Goal: Task Accomplishment & Management: Manage account settings

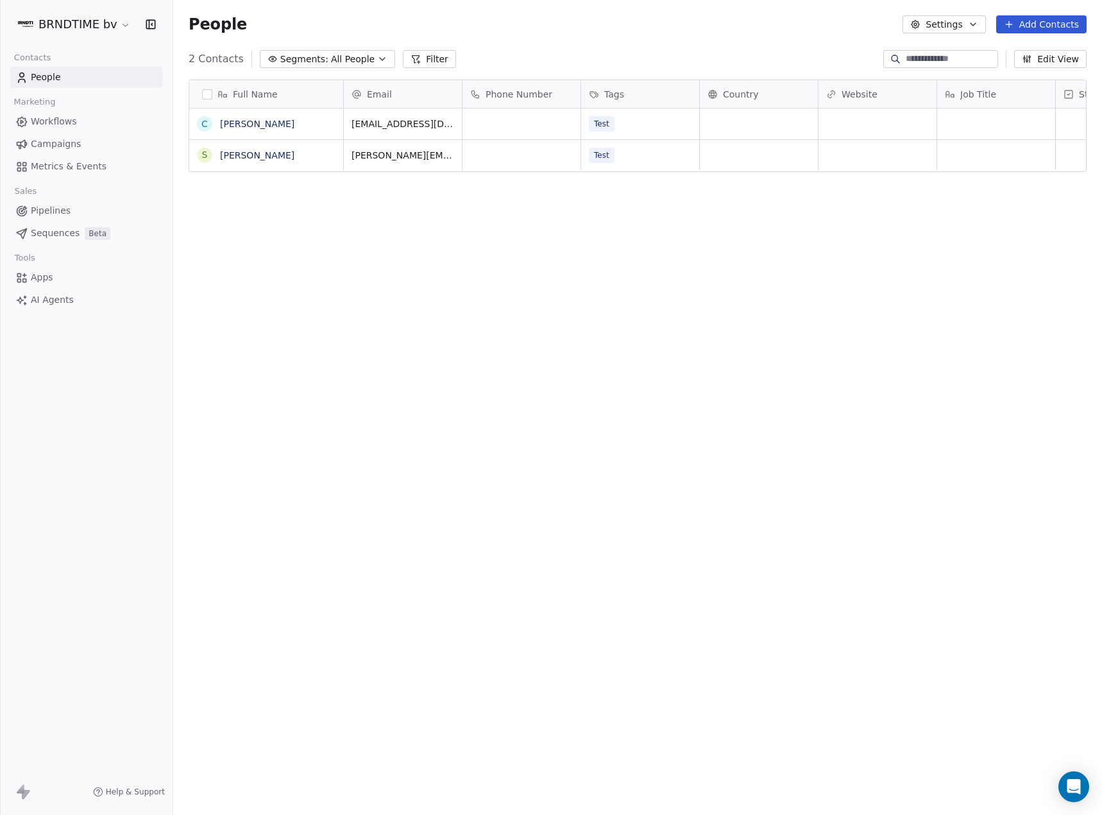
scroll to position [707, 919]
click at [675, 19] on div "People Settings Add Contacts" at bounding box center [638, 24] width 898 height 18
click at [98, 12] on div "BRNDTIME bv" at bounding box center [86, 24] width 173 height 49
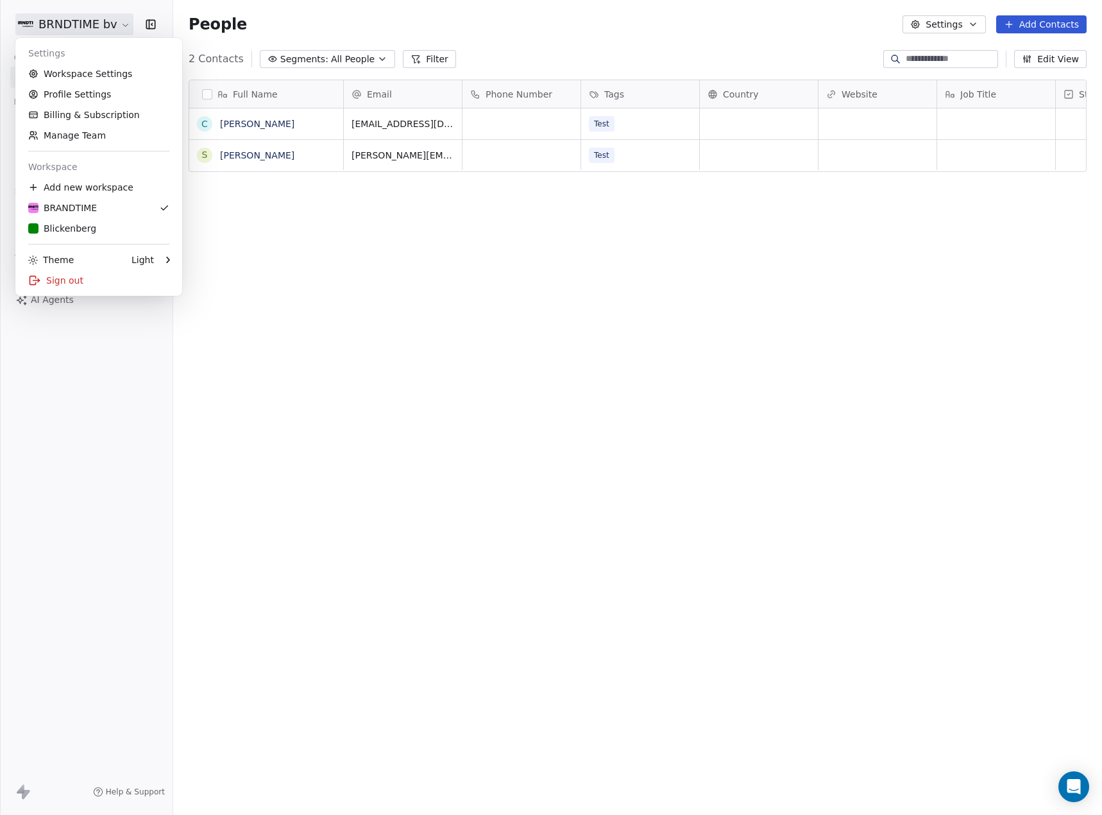
click at [94, 20] on html "BRNDTIME bv Contacts People Marketing Workflows Campaigns Metrics & Events Sale…" at bounding box center [551, 407] width 1102 height 815
click at [98, 214] on div "BRANDTIME" at bounding box center [98, 207] width 141 height 13
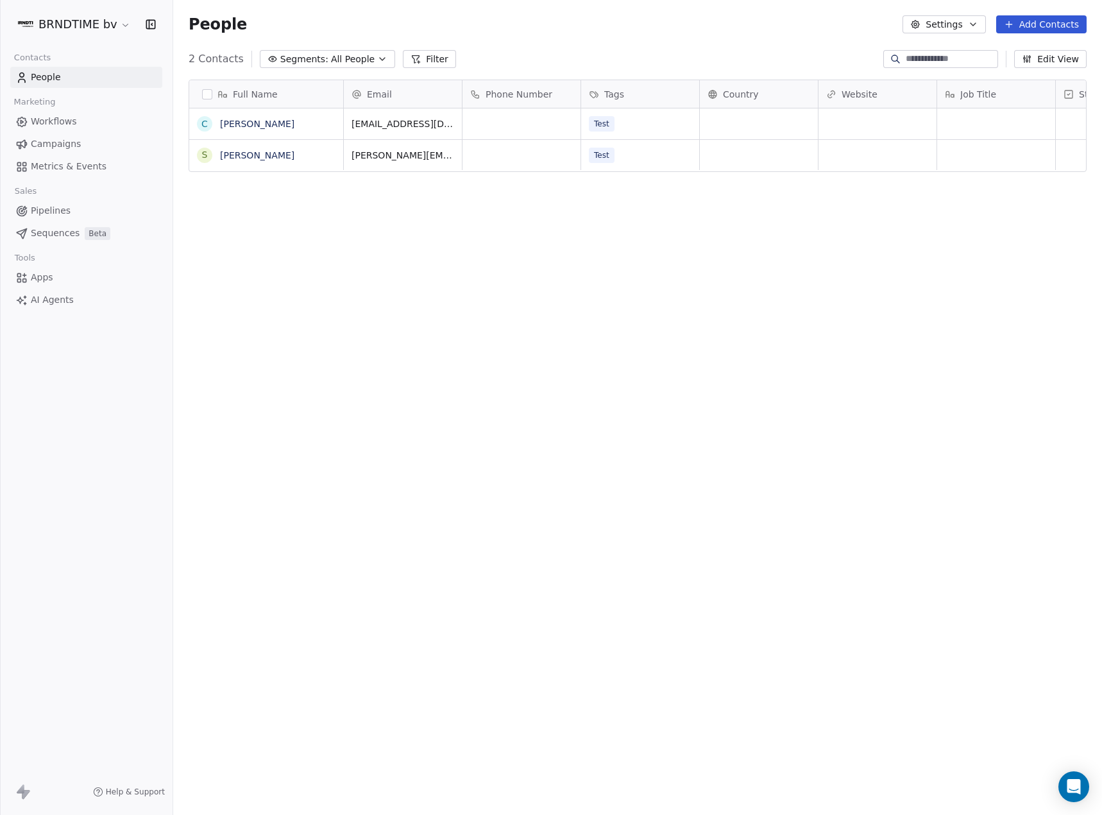
click at [960, 22] on button "Settings" at bounding box center [944, 24] width 83 height 18
click at [92, 22] on html "BRNDTIME bv Contacts People Marketing Workflows Campaigns Metrics & Events Sale…" at bounding box center [551, 407] width 1102 height 815
click at [96, 22] on html "BRNDTIME bv Contacts People Marketing Workflows Campaigns Metrics & Events Sale…" at bounding box center [551, 407] width 1102 height 815
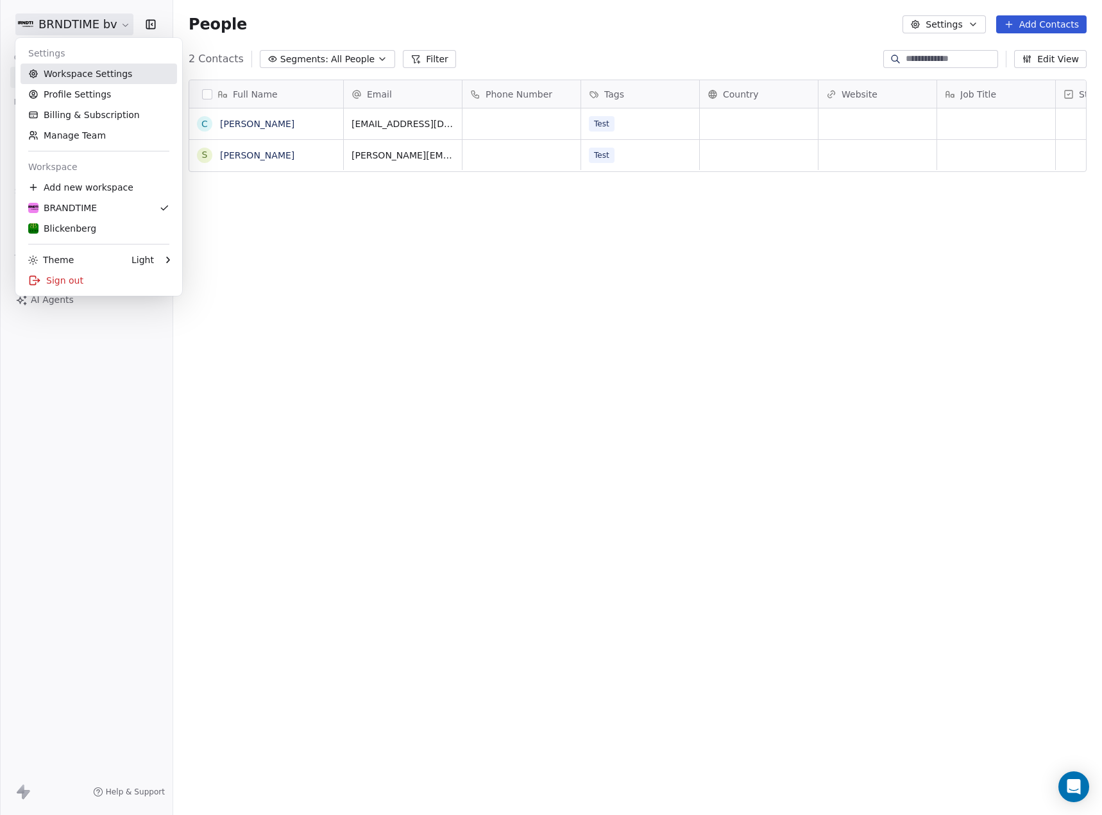
click at [111, 73] on link "Workspace Settings" at bounding box center [99, 74] width 157 height 21
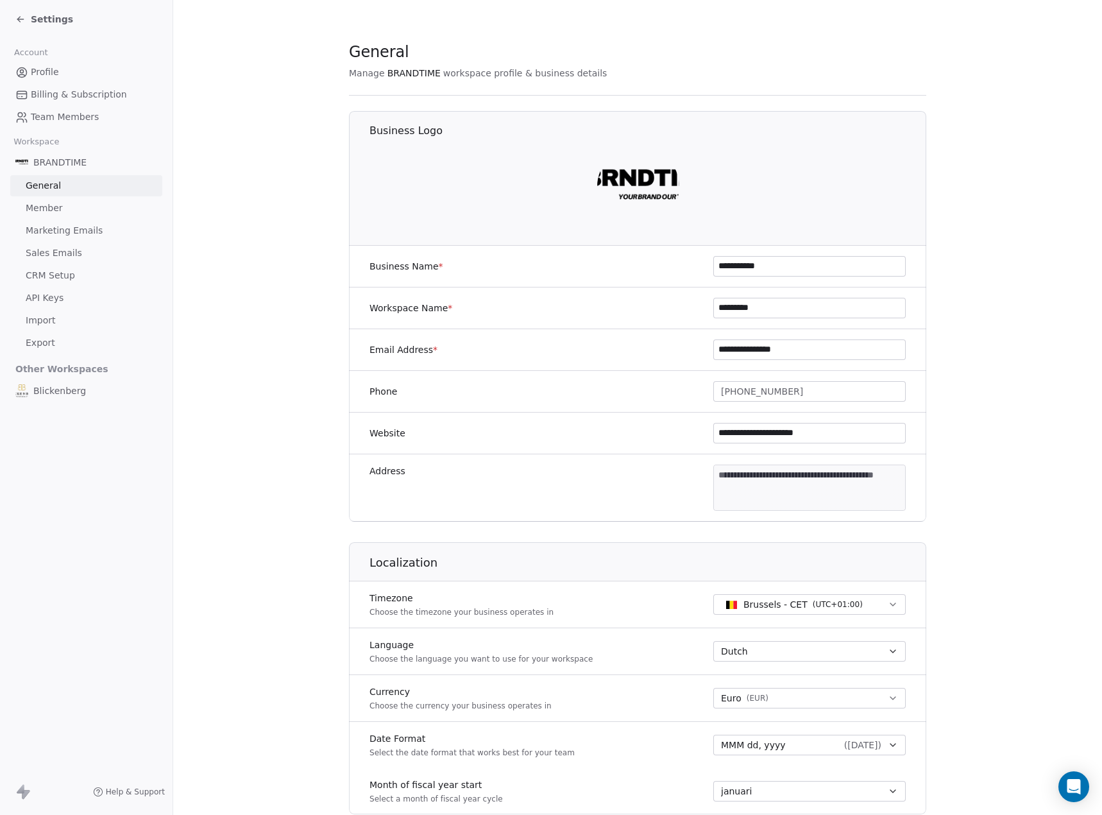
click at [53, 299] on span "API Keys" at bounding box center [45, 297] width 38 height 13
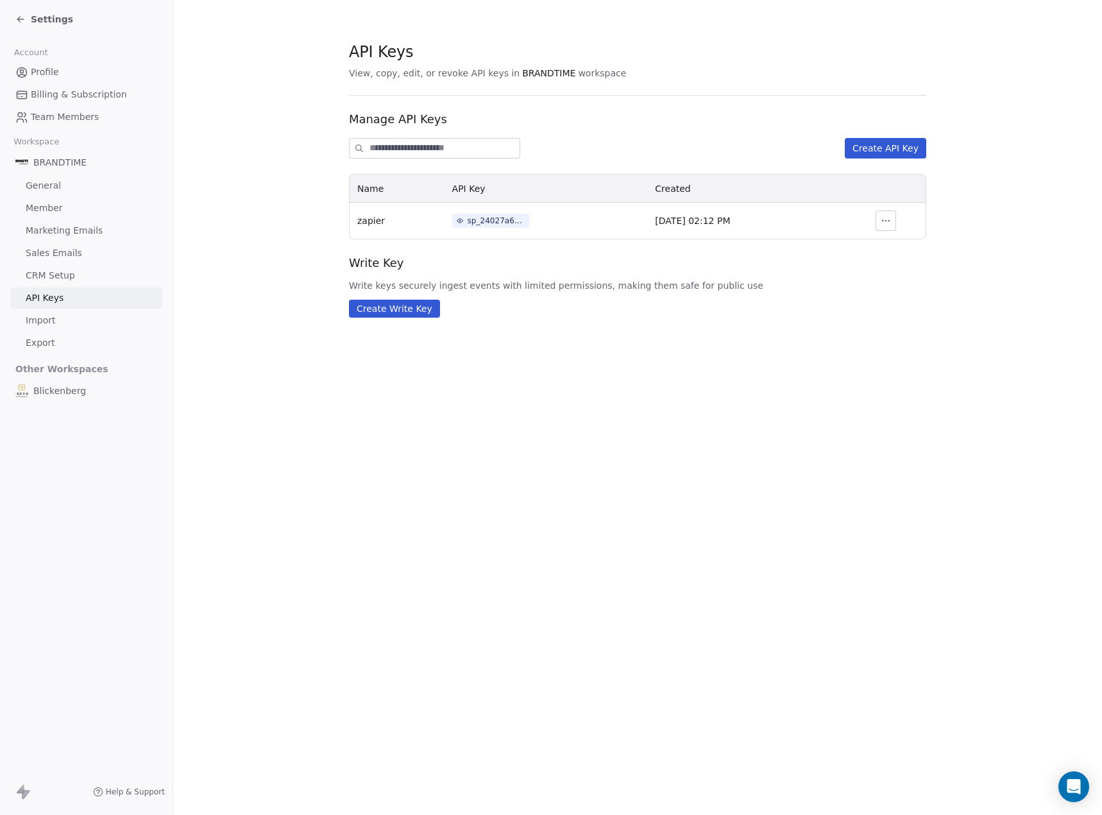
click at [907, 145] on button "Create API Key" at bounding box center [885, 148] width 81 height 21
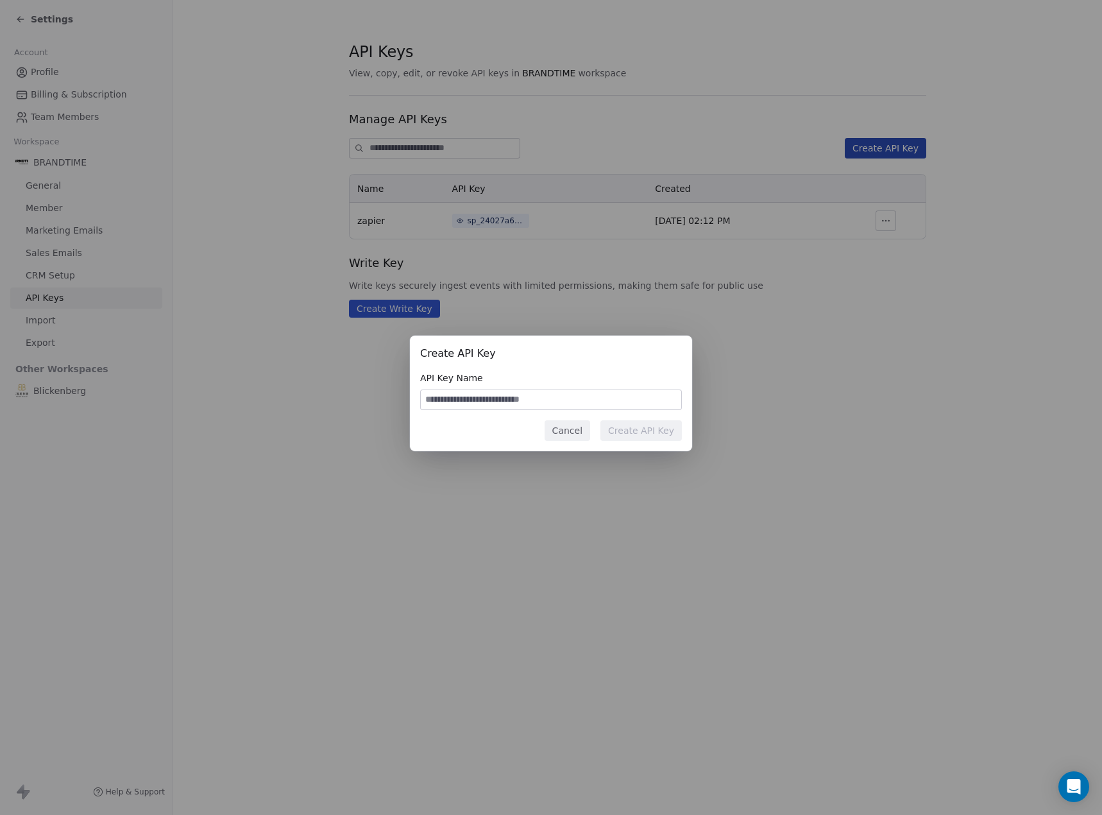
click at [514, 396] on input at bounding box center [551, 399] width 260 height 19
type input "**********"
click at [641, 423] on button "Create API Key" at bounding box center [640, 430] width 81 height 21
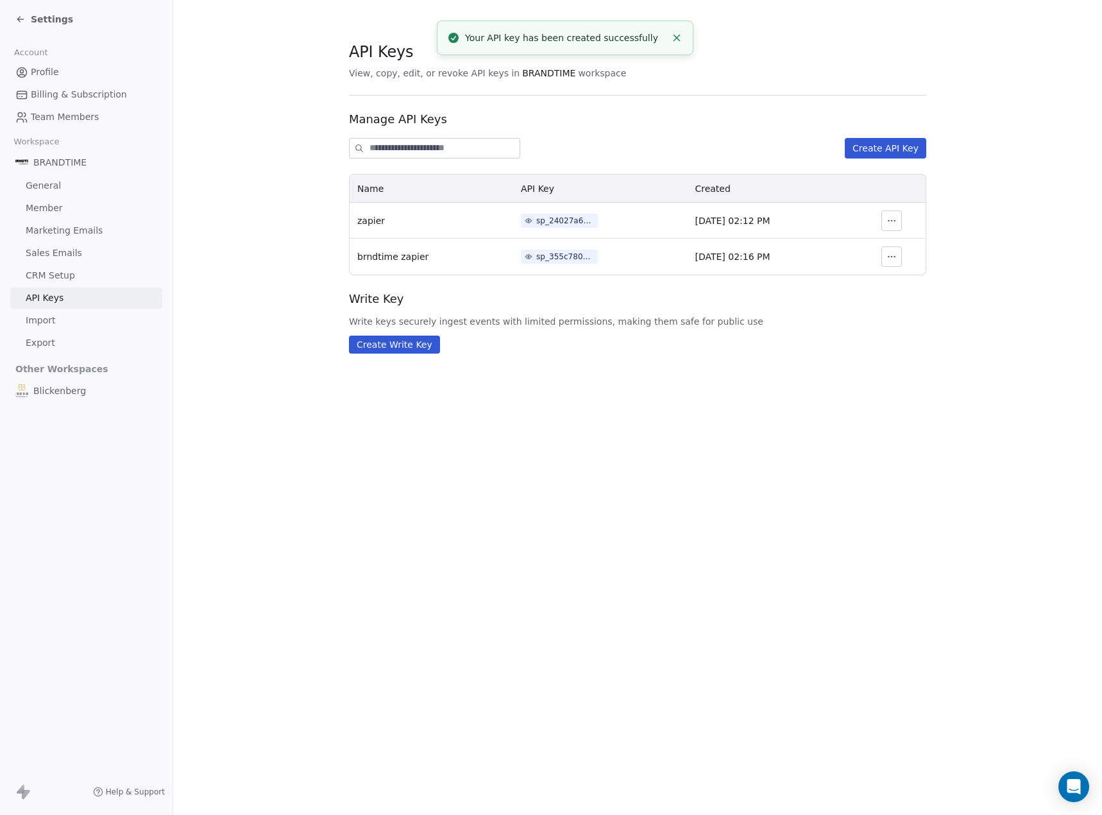
click at [555, 253] on div "sp_355c7805093b4c27954a12867866d7a1" at bounding box center [565, 257] width 58 height 12
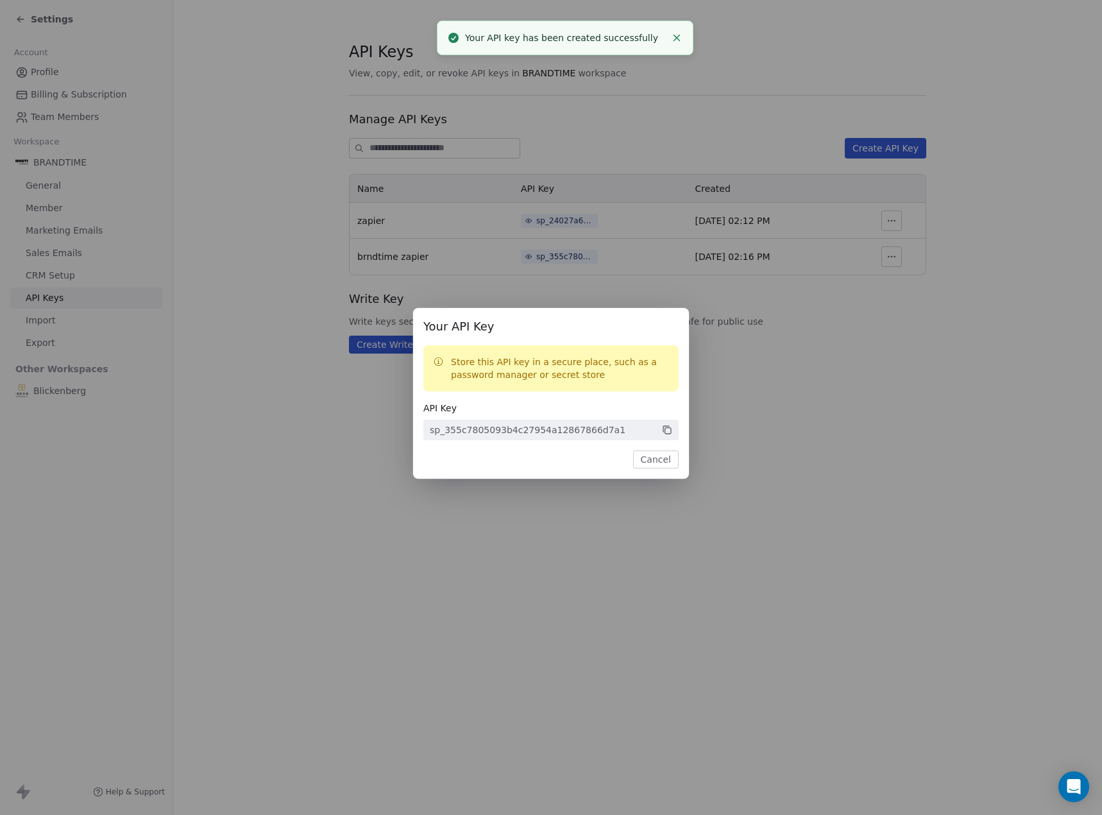
click at [661, 432] on span "sp_355c7805093b4c27954a12867866d7a1" at bounding box center [550, 430] width 255 height 21
click at [668, 430] on icon at bounding box center [667, 430] width 12 height 12
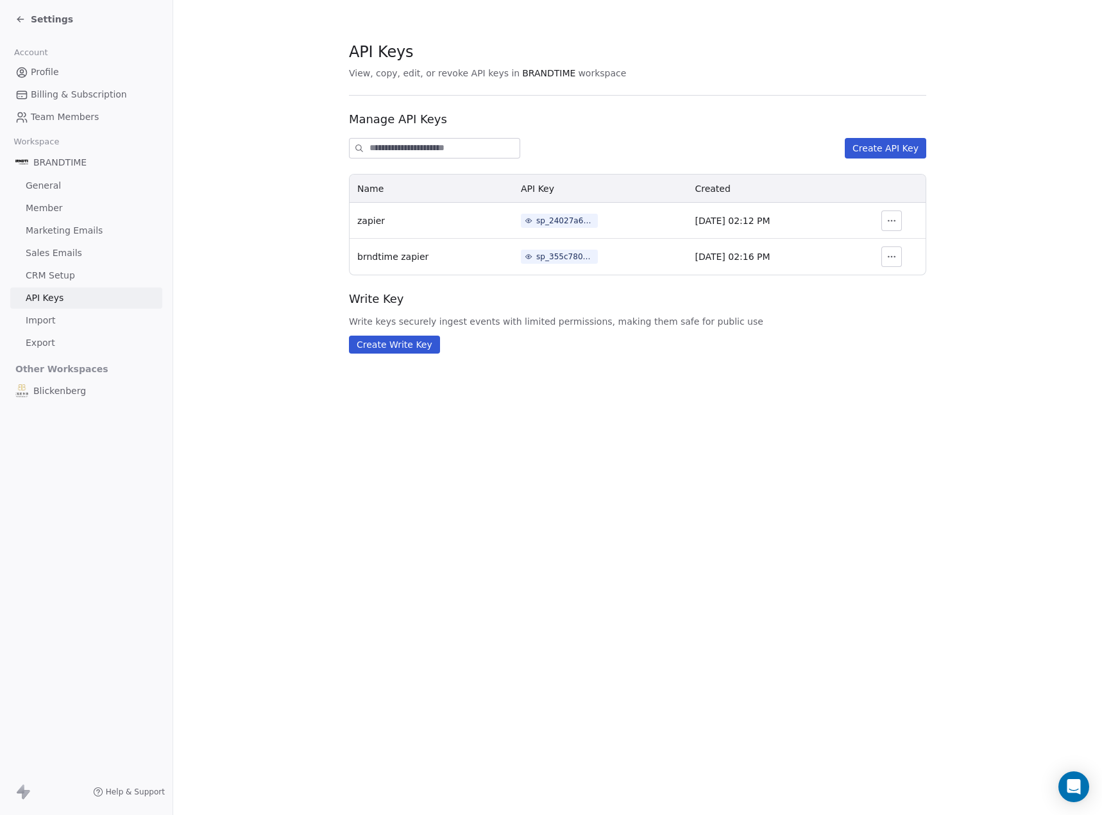
click at [560, 530] on div "Your API Key Store this API key in a secure place, such as a password manager o…" at bounding box center [551, 407] width 1102 height 815
click at [897, 218] on icon "button" at bounding box center [892, 221] width 10 height 10
click at [929, 249] on button "Revoke" at bounding box center [931, 249] width 87 height 21
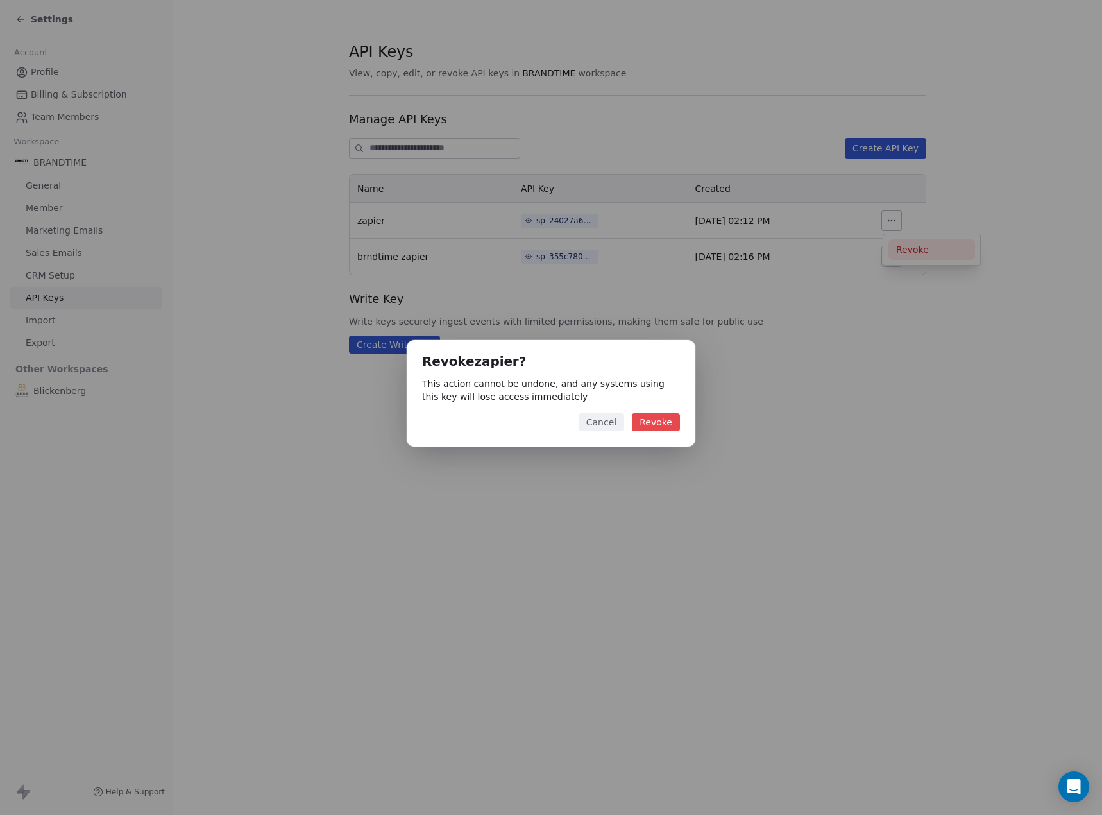
click at [674, 421] on button "Revoke" at bounding box center [656, 422] width 48 height 18
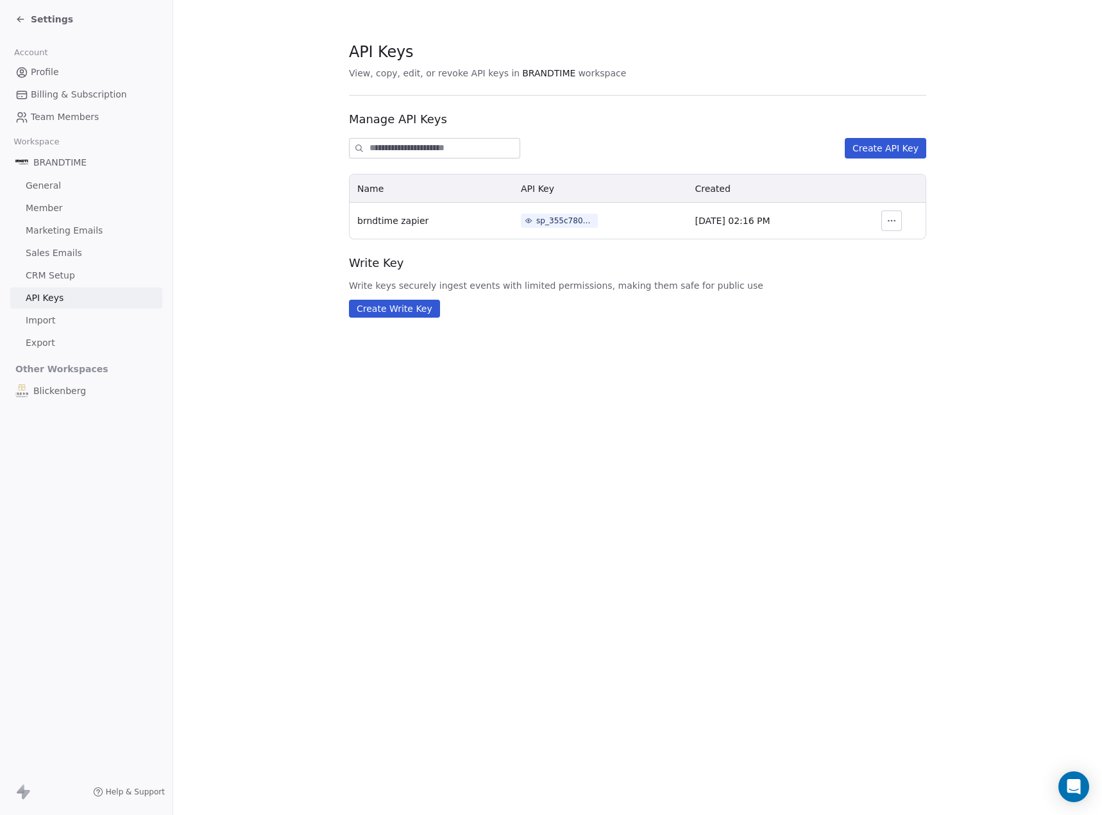
drag, startPoint x: 884, startPoint y: 219, endPoint x: 891, endPoint y: 221, distance: 7.2
click at [888, 221] on td at bounding box center [892, 221] width 68 height 36
click at [892, 221] on icon "button" at bounding box center [892, 221] width 10 height 10
click at [908, 242] on button "Revoke" at bounding box center [931, 249] width 87 height 21
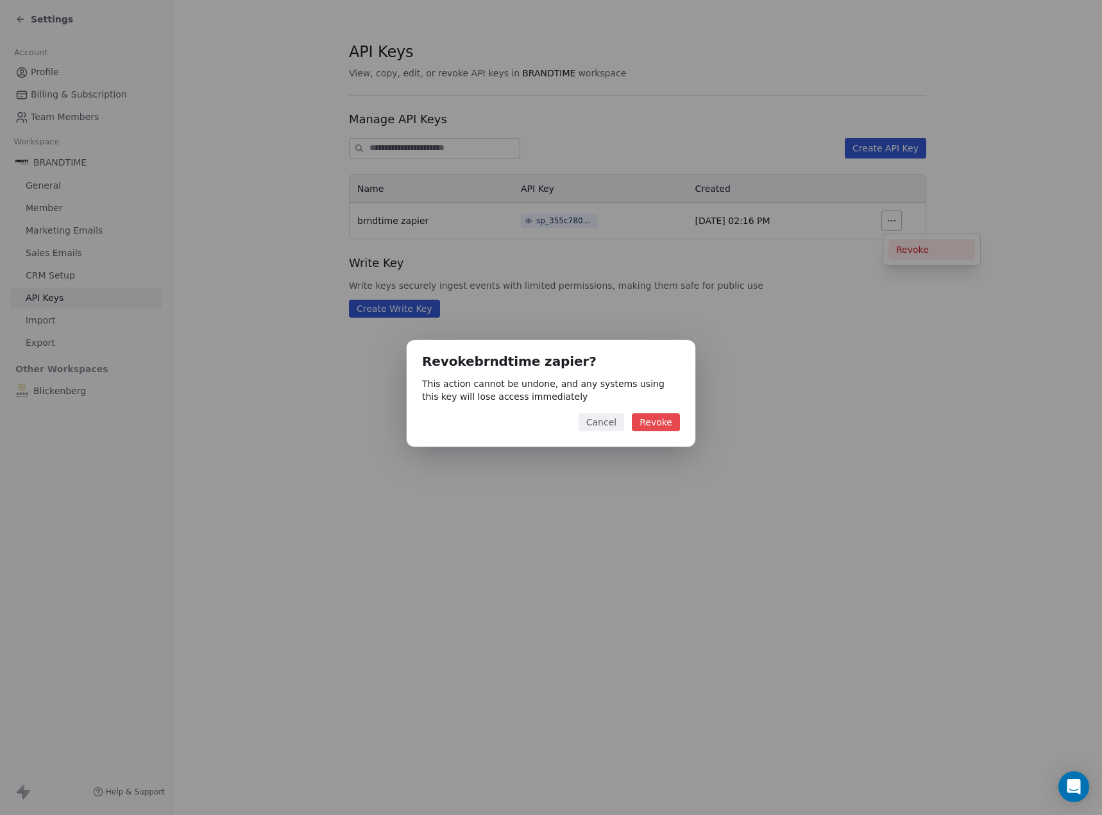
click at [654, 428] on button "Revoke" at bounding box center [656, 422] width 48 height 18
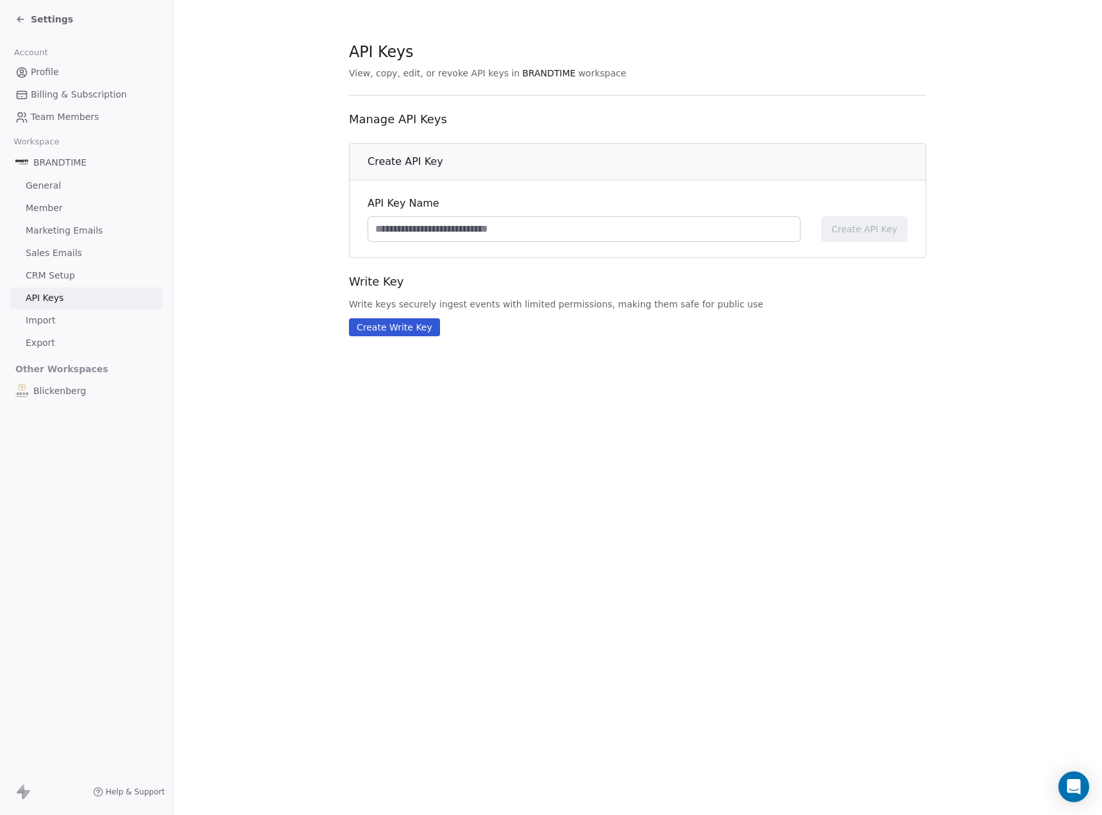
click at [401, 327] on button "Create Write Key" at bounding box center [394, 327] width 91 height 18
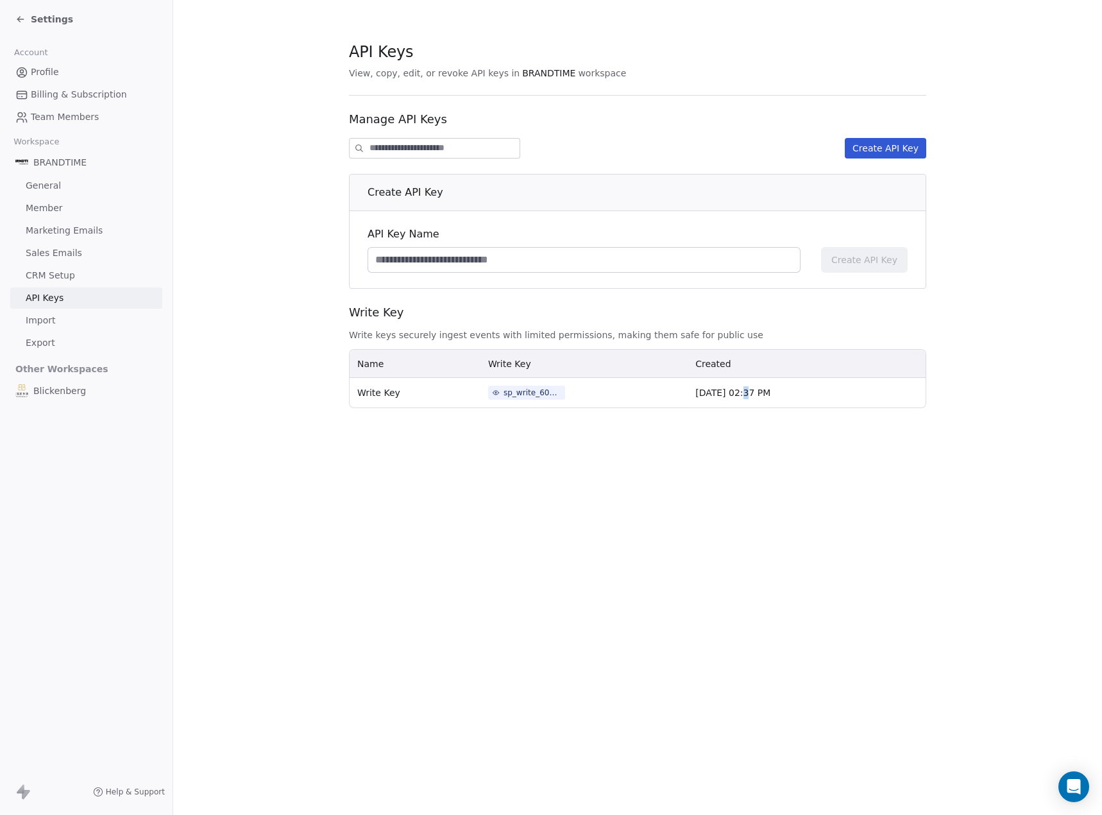
click at [704, 392] on td "Sep 30, 2025, 02:37 PM" at bounding box center [789, 393] width 203 height 30
click at [745, 257] on input at bounding box center [584, 260] width 432 height 24
type input "**********"
click at [867, 264] on span "Create API Key" at bounding box center [864, 259] width 66 height 13
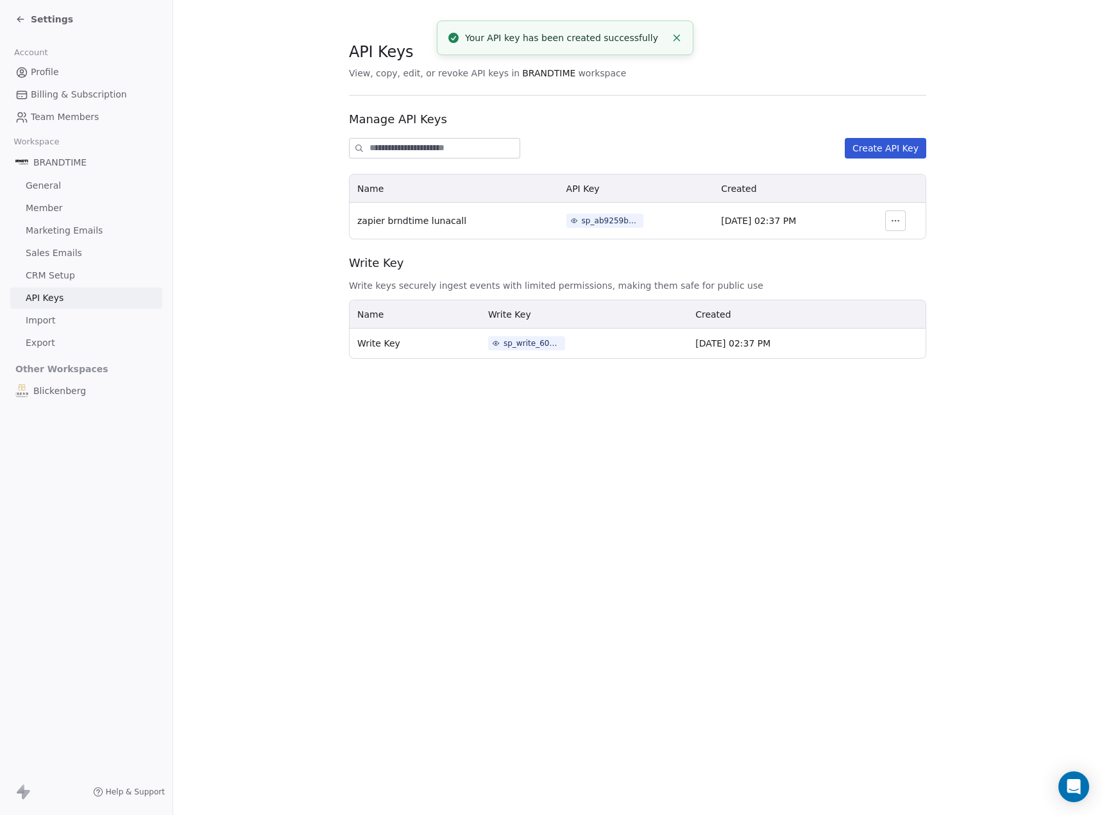
click at [583, 221] on div "sp_ab9259b2fcec4cd09a345e8810e5468e" at bounding box center [611, 221] width 58 height 12
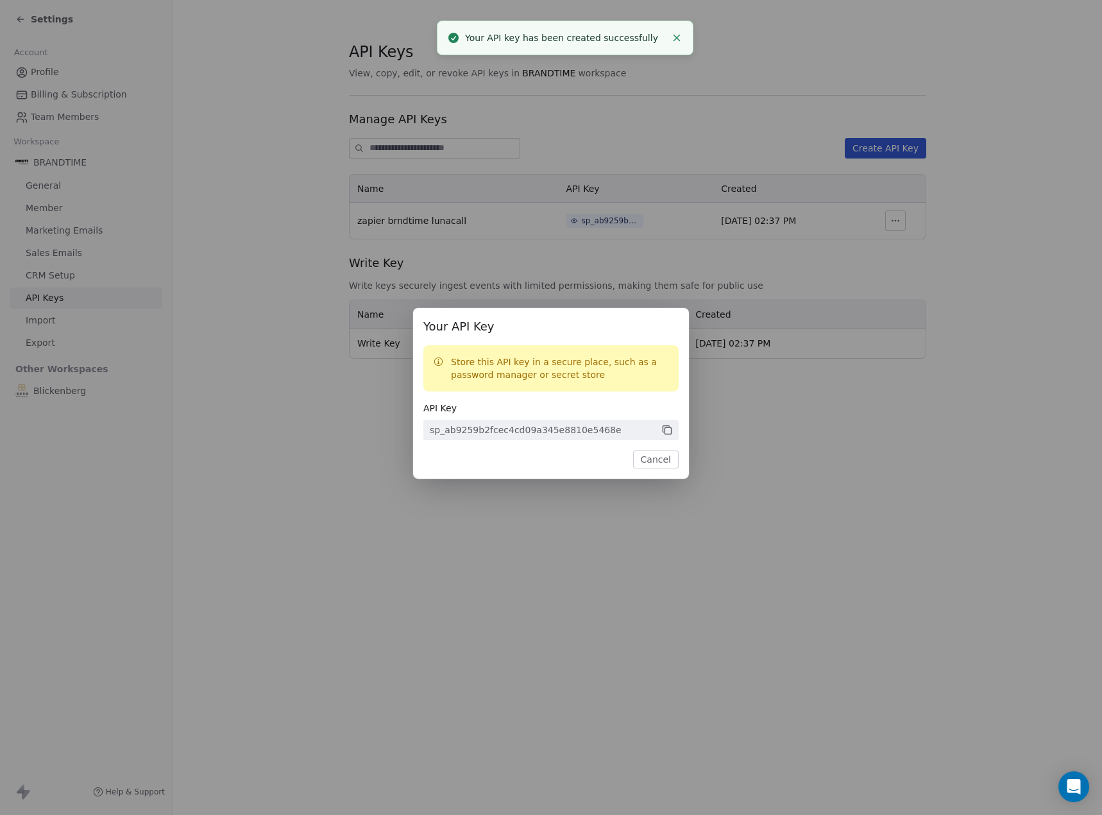
click at [669, 430] on icon at bounding box center [667, 430] width 12 height 12
click at [652, 466] on button "Cancel" at bounding box center [656, 459] width 46 height 18
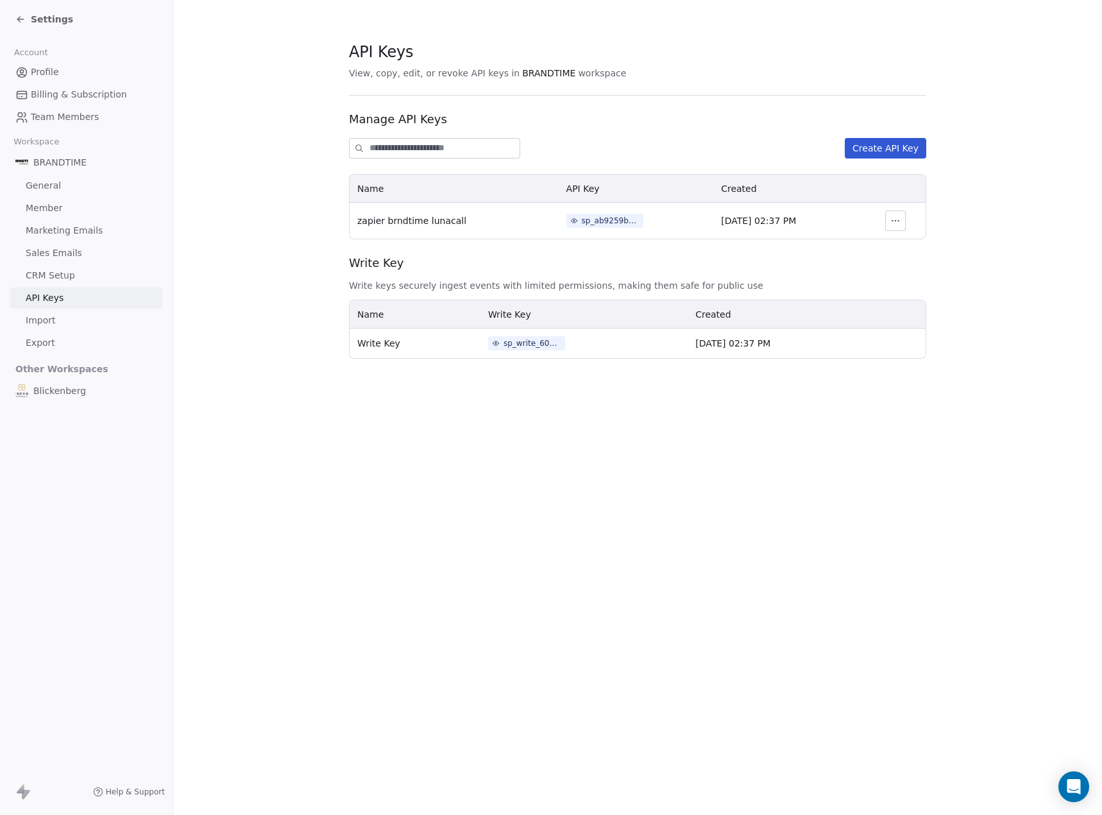
click at [890, 145] on button "Create API Key" at bounding box center [885, 148] width 81 height 21
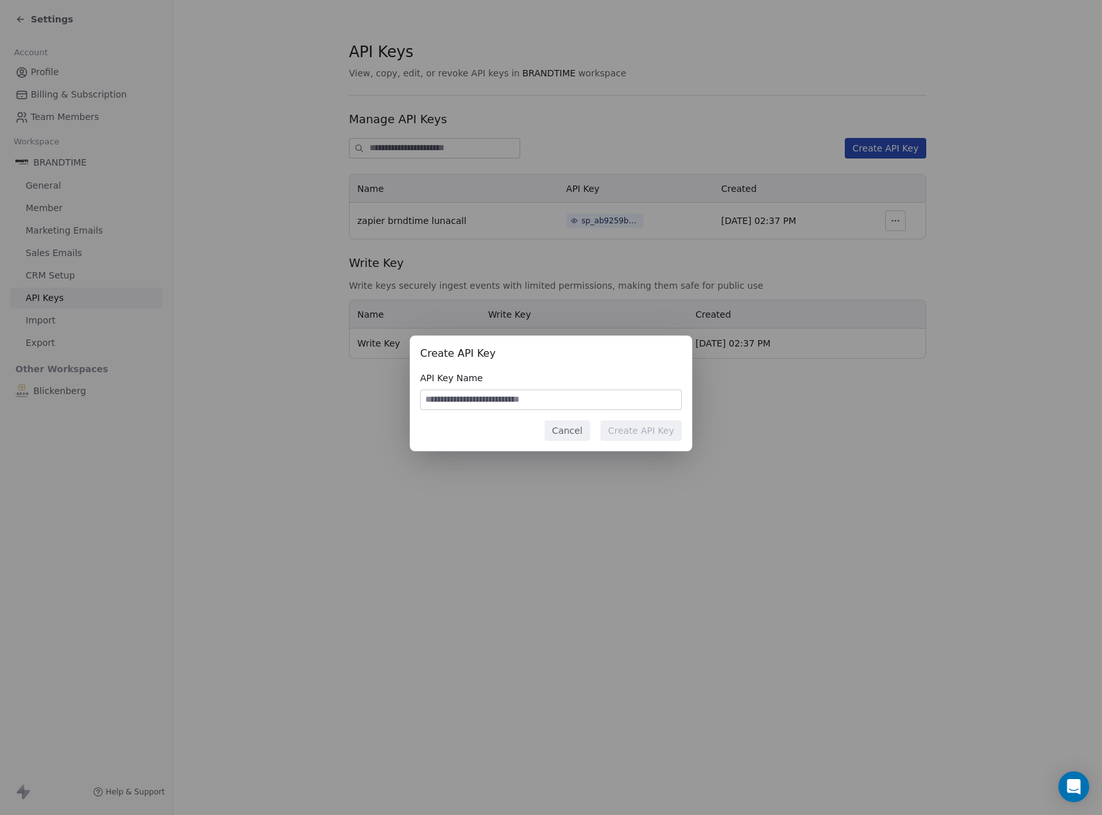
click at [575, 403] on input at bounding box center [551, 399] width 260 height 19
type input "**********"
click at [640, 433] on button "Create API Key" at bounding box center [640, 430] width 81 height 21
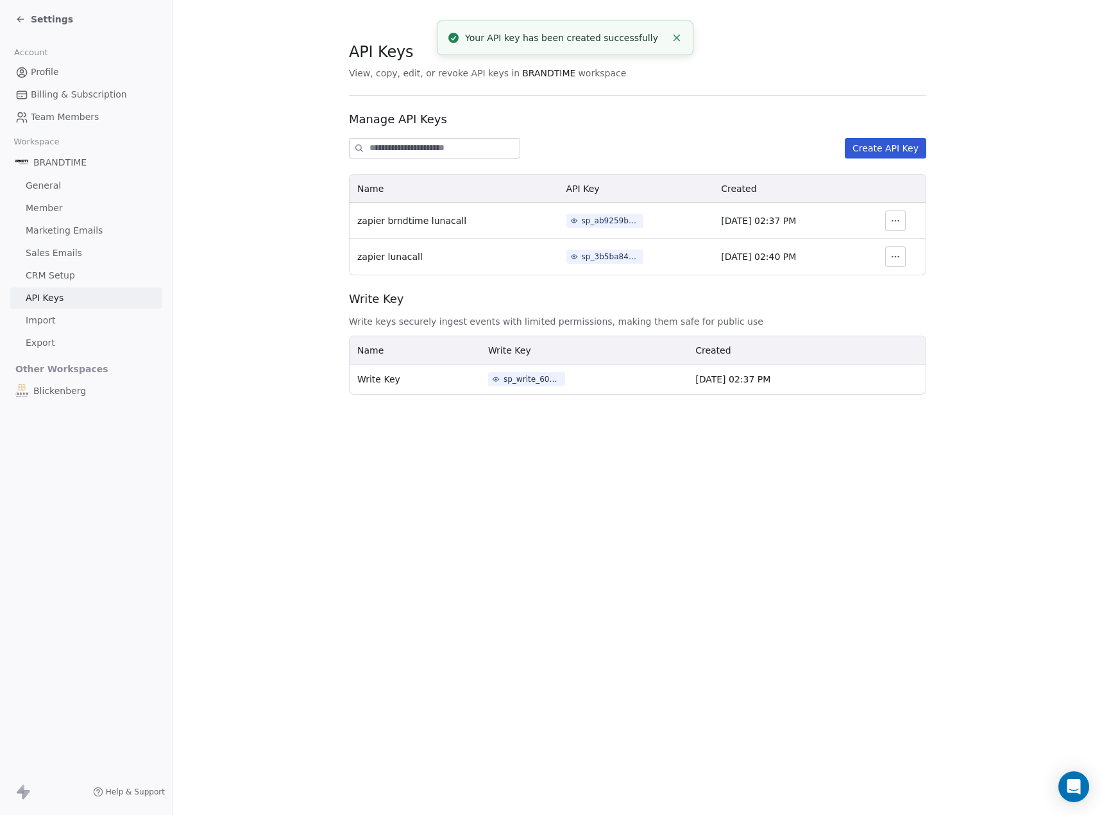
click at [598, 253] on div "sp_3b5ba84a53624278959161d7633d7e86" at bounding box center [611, 257] width 58 height 12
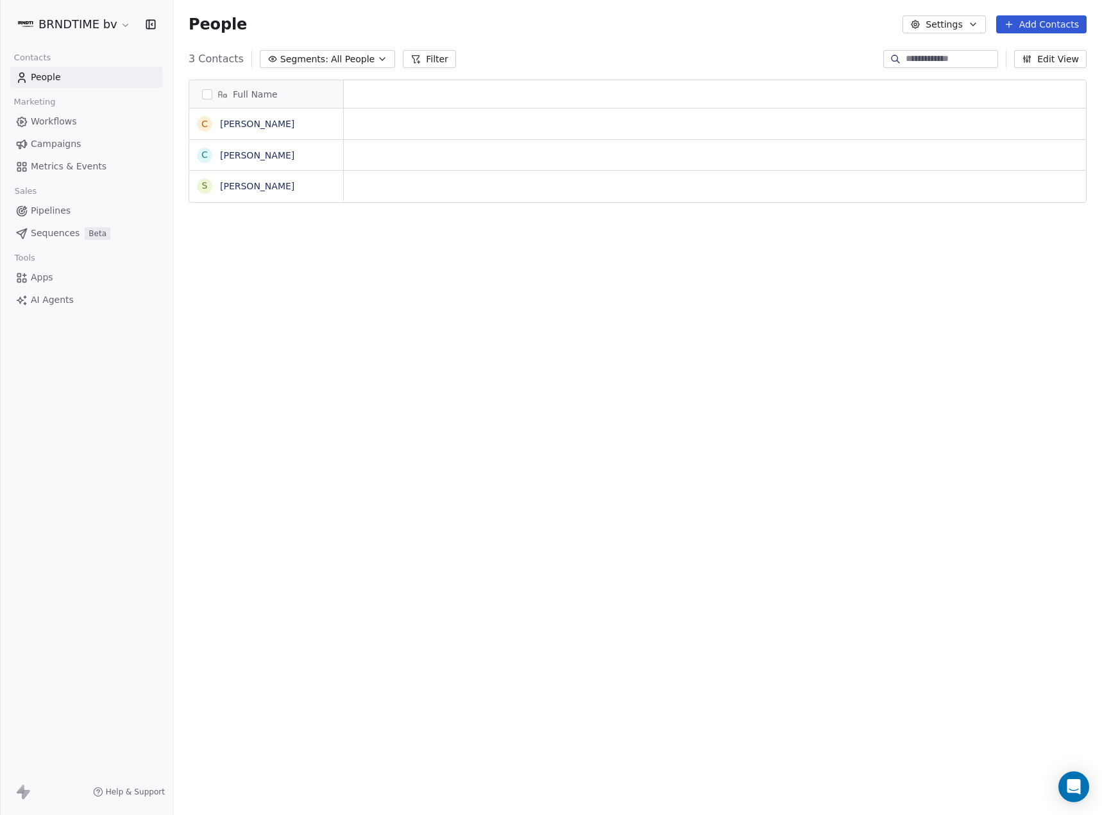
scroll to position [707, 919]
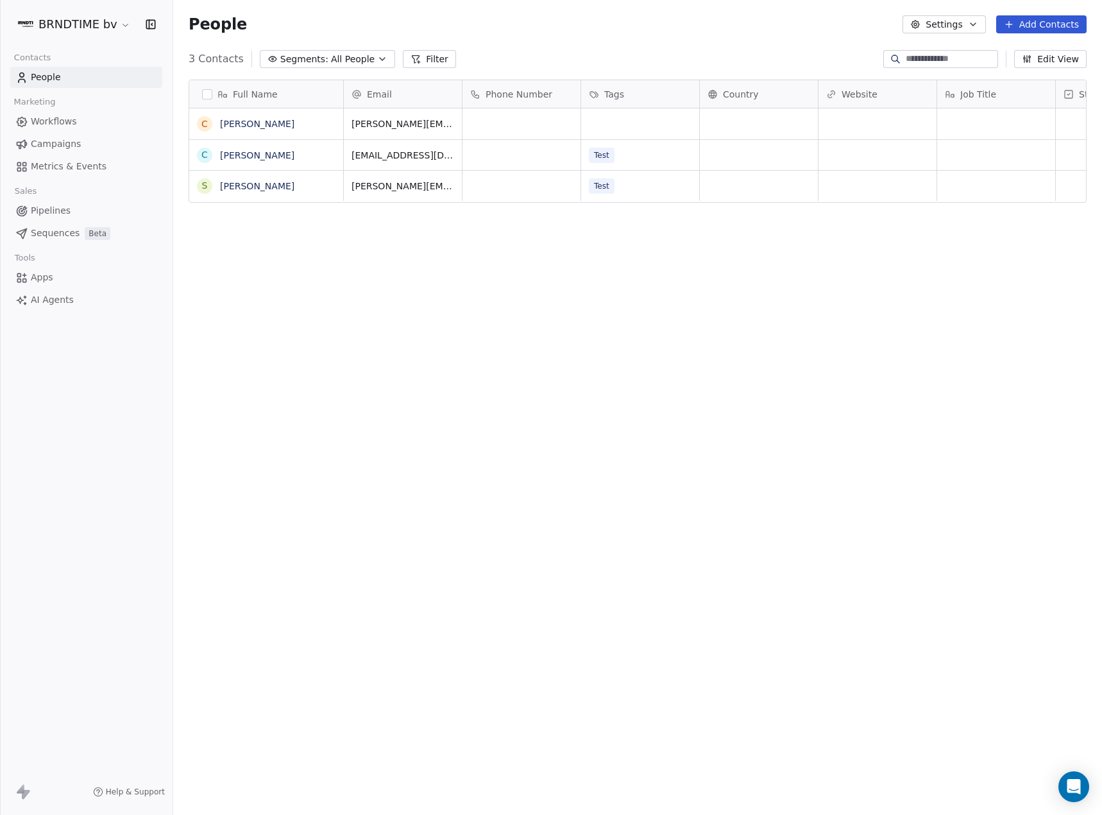
click at [64, 140] on span "Campaigns" at bounding box center [56, 143] width 50 height 13
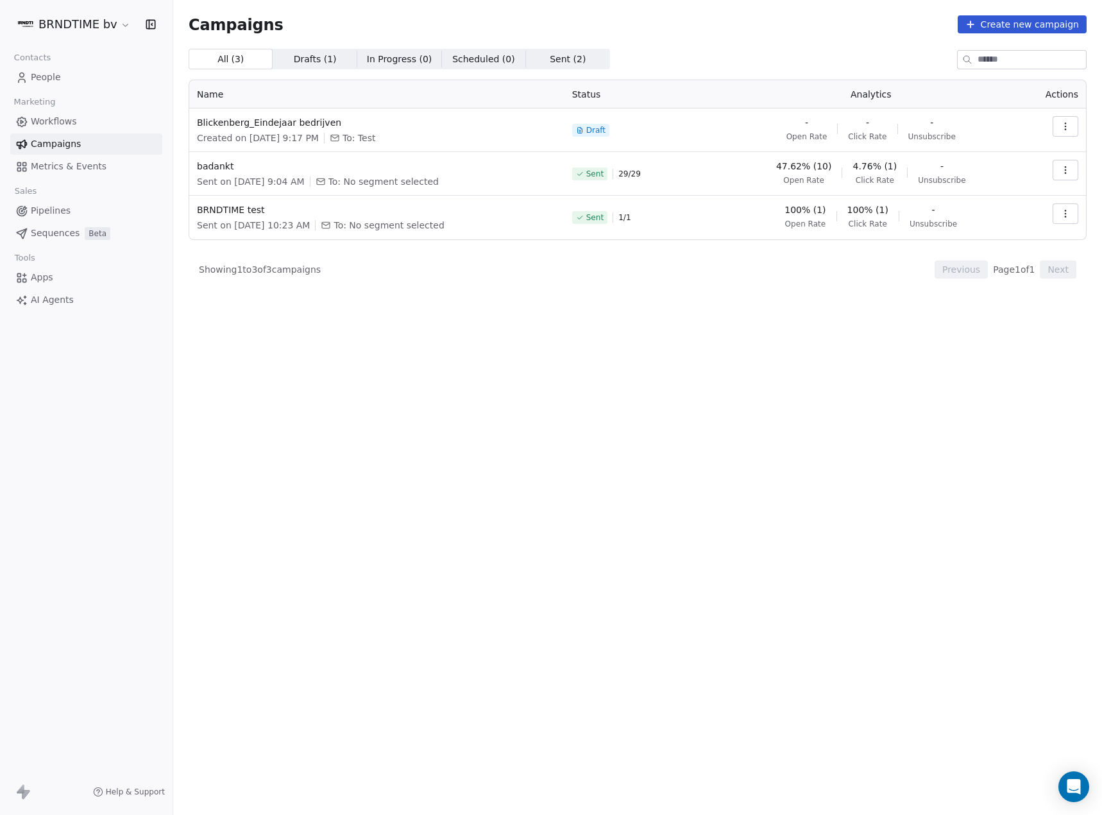
click at [47, 121] on span "Workflows" at bounding box center [54, 121] width 46 height 13
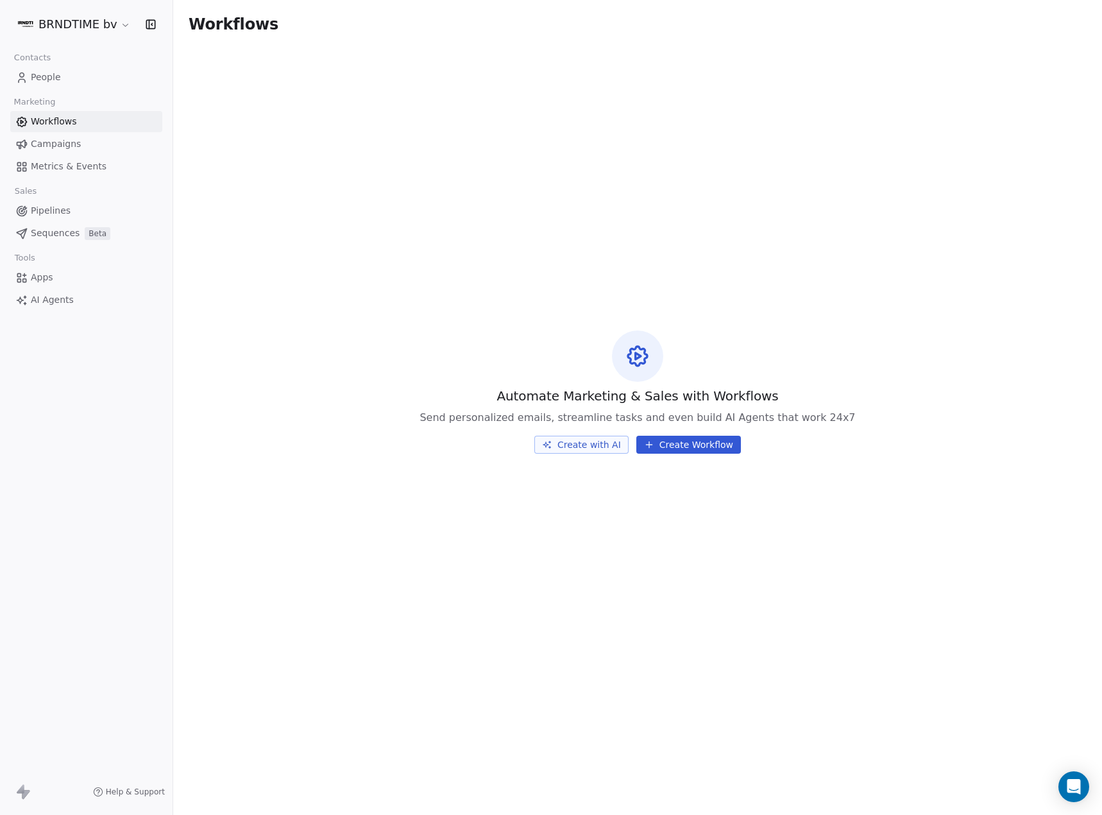
click at [47, 83] on span "People" at bounding box center [46, 77] width 30 height 13
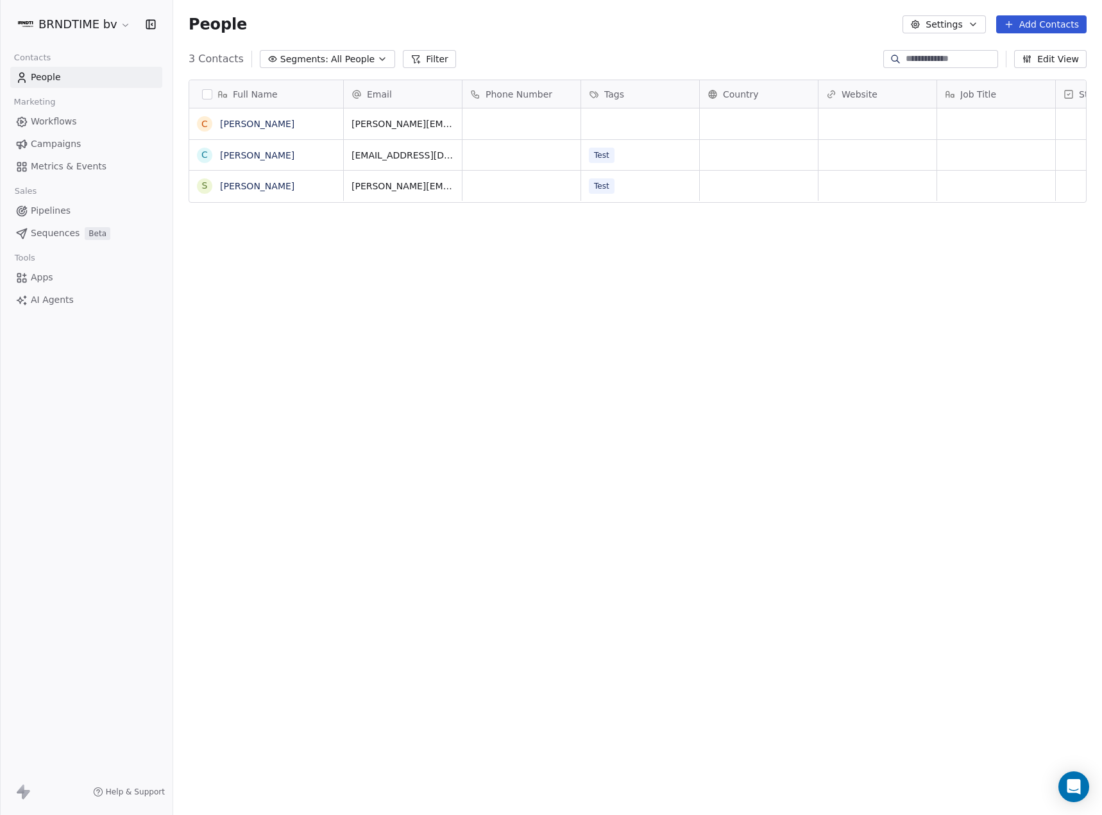
scroll to position [707, 919]
click at [98, 29] on html "BRNDTIME bv Contacts People Marketing Workflows Campaigns Metrics & Events Sale…" at bounding box center [551, 407] width 1102 height 815
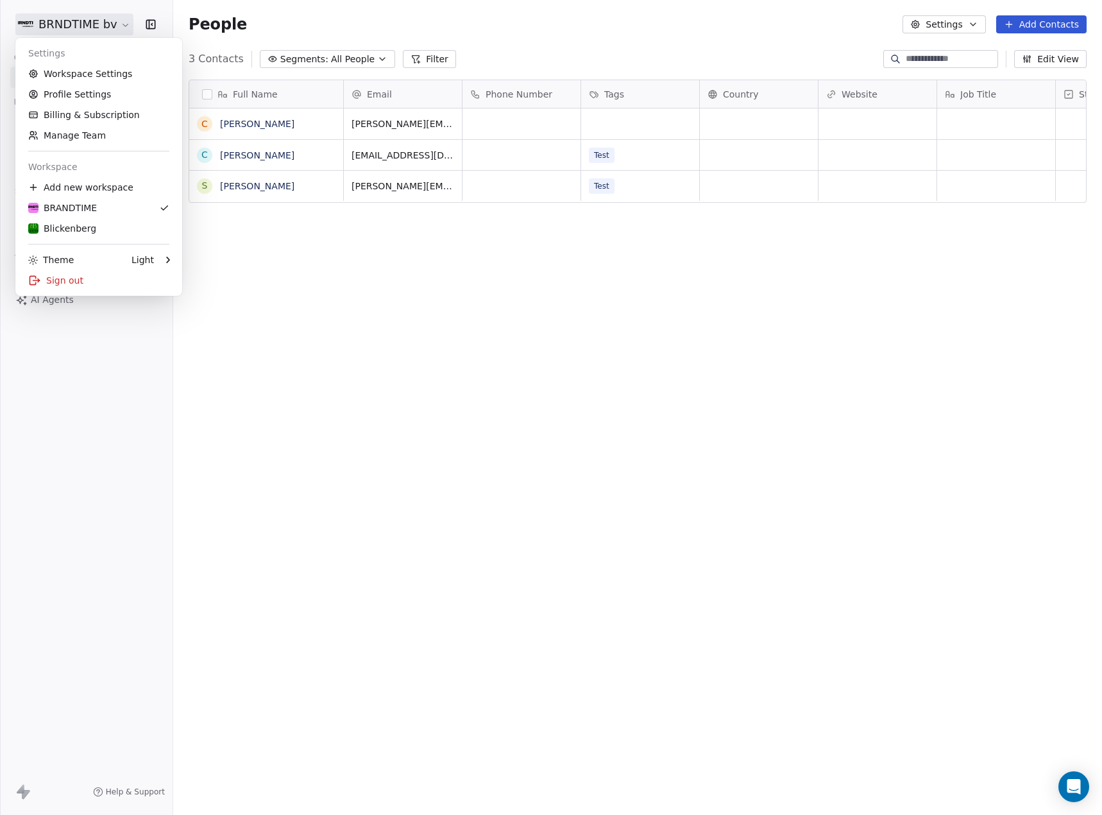
click at [434, 289] on html "BRNDTIME bv Contacts People Marketing Workflows Campaigns Metrics & Events Sale…" at bounding box center [551, 407] width 1102 height 815
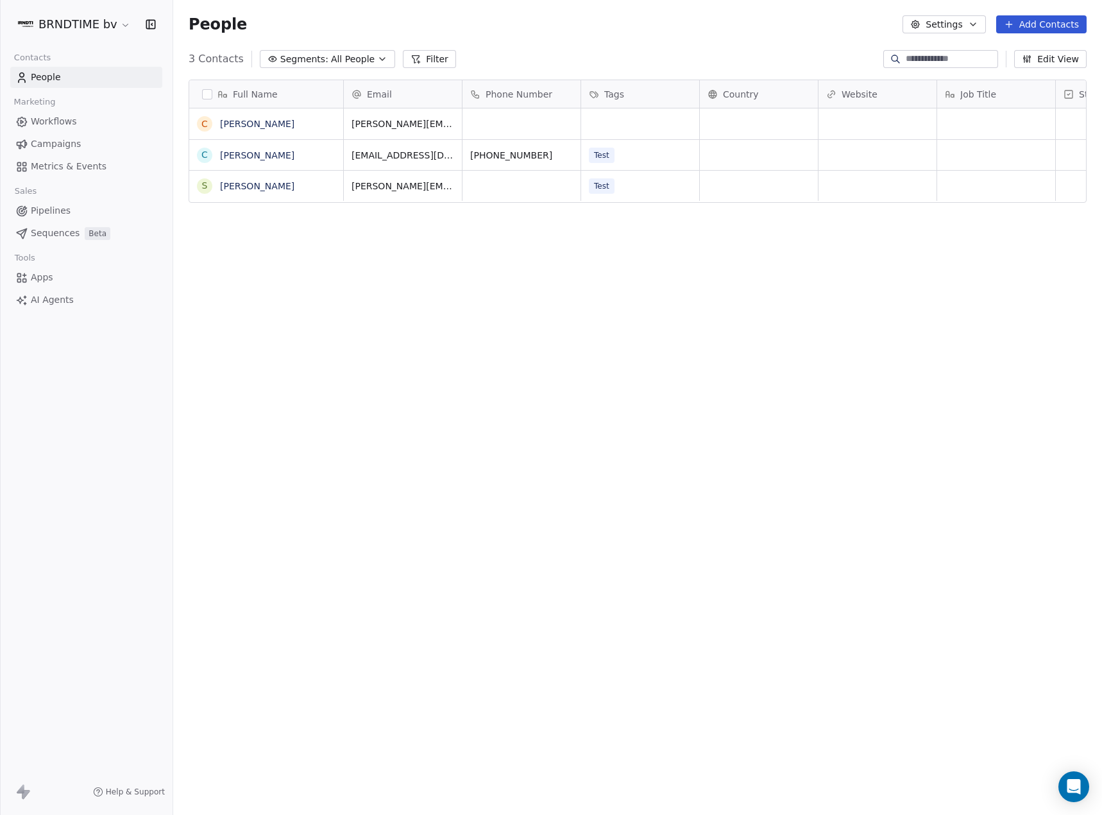
scroll to position [707, 919]
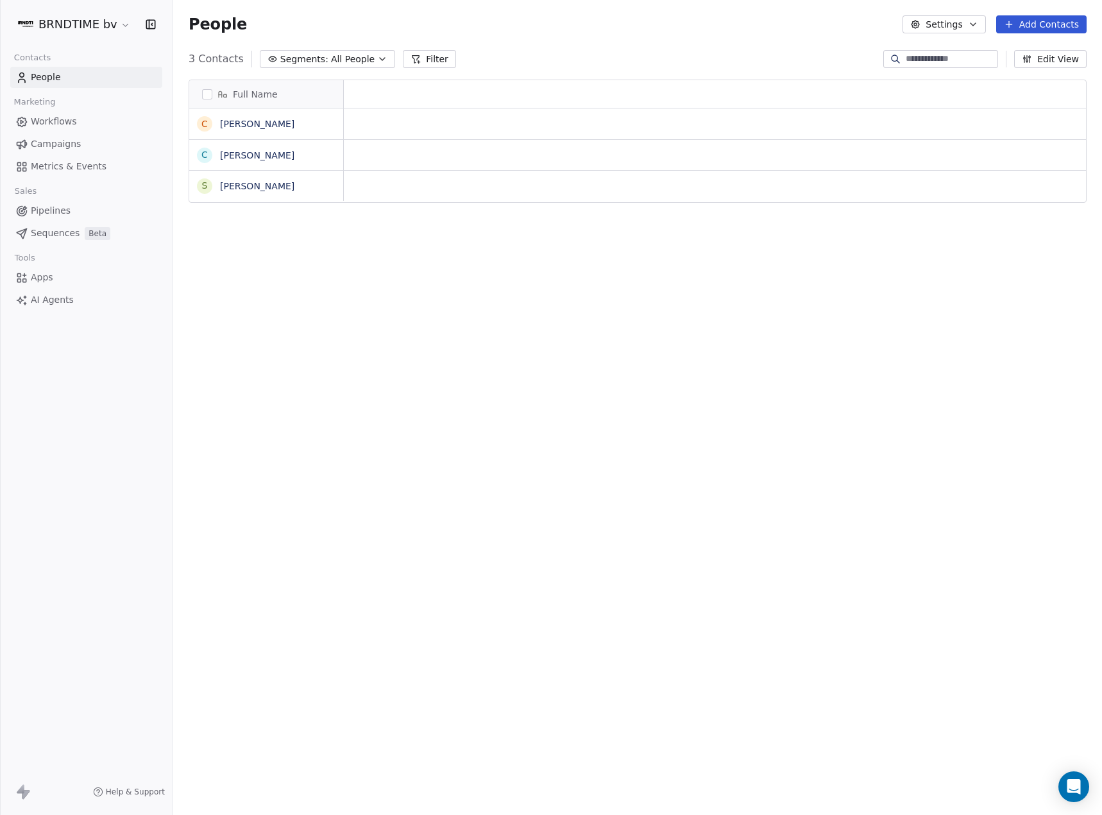
scroll to position [10, 10]
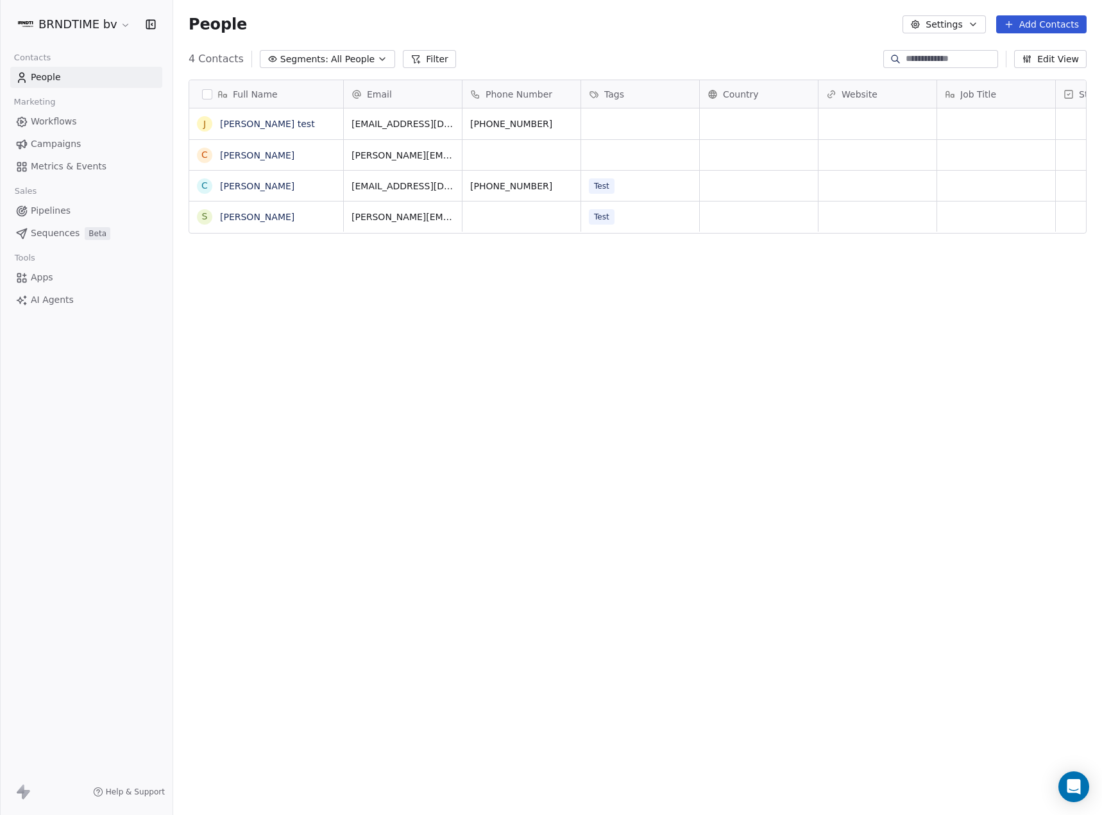
scroll to position [707, 919]
click at [625, 101] on div "Tags" at bounding box center [640, 94] width 118 height 28
click at [61, 25] on html "BRNDTIME bv Contacts People Marketing Workflows Campaigns Metrics & Events Sale…" at bounding box center [551, 407] width 1102 height 815
click at [85, 30] on html "BRNDTIME bv Contacts People Marketing Workflows Campaigns Metrics & Events Sale…" at bounding box center [551, 407] width 1102 height 815
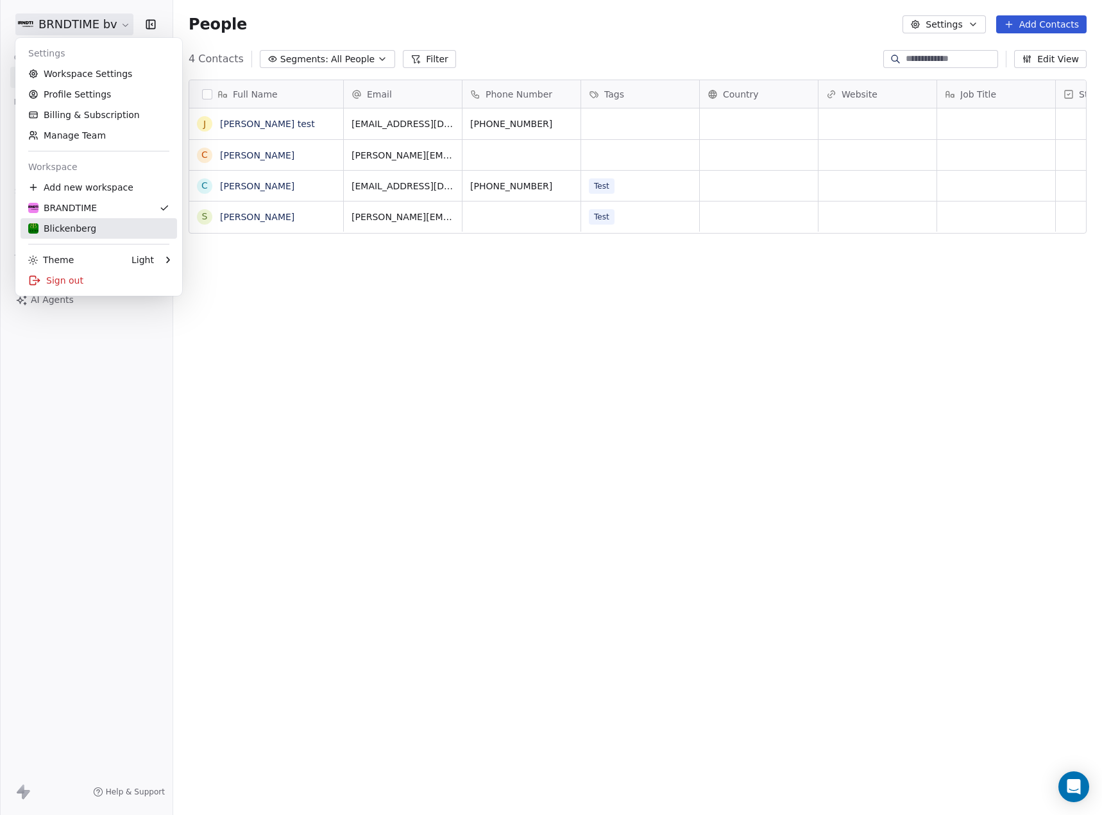
click at [104, 230] on div "Blickenberg" at bounding box center [98, 228] width 141 height 13
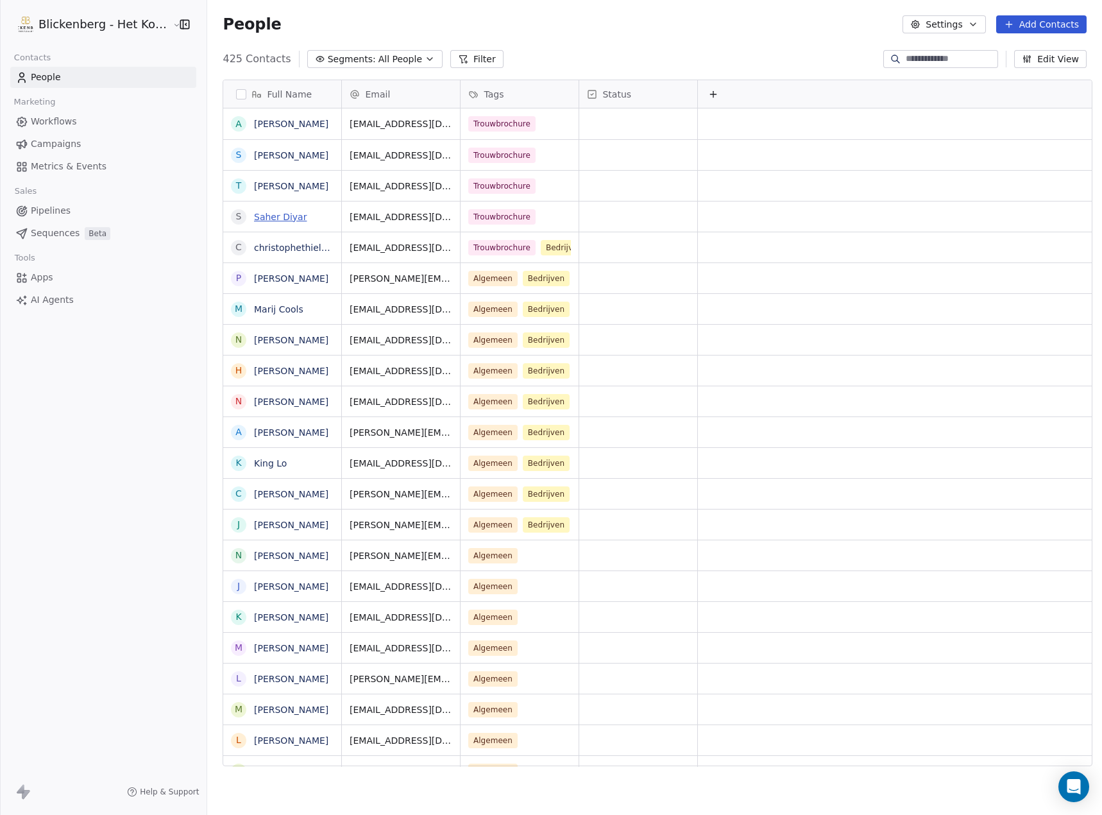
scroll to position [707, 892]
